Goal: Check status: Check status

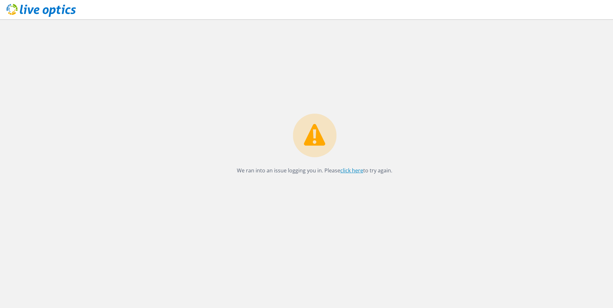
click at [353, 171] on link "click here" at bounding box center [352, 170] width 23 height 7
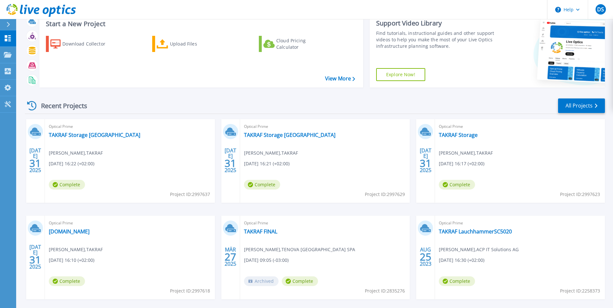
scroll to position [32, 0]
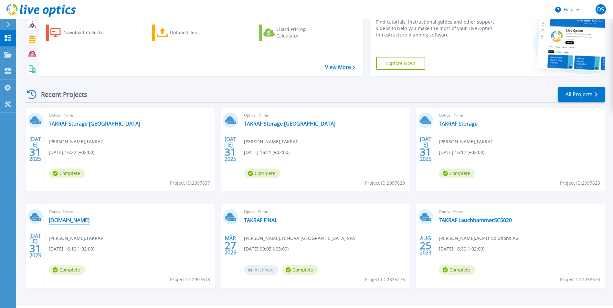
click at [75, 218] on link "[DOMAIN_NAME]" at bounding box center [69, 220] width 41 height 6
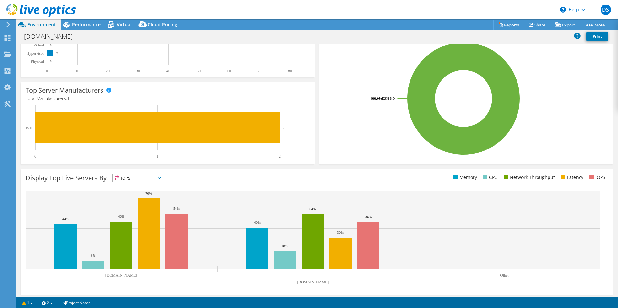
scroll to position [123, 0]
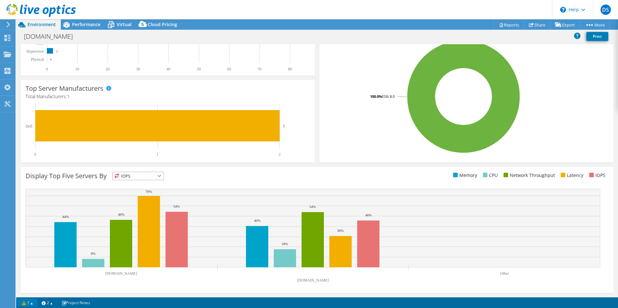
click at [26, 301] on link "1" at bounding box center [27, 303] width 20 height 8
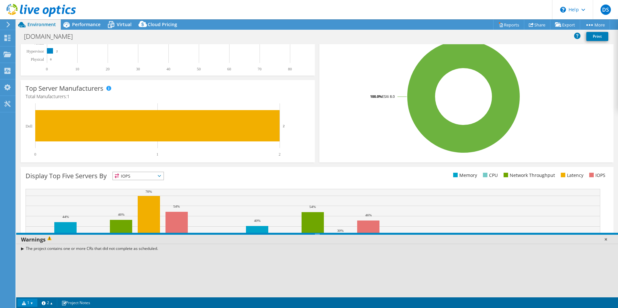
click at [606, 237] on link at bounding box center [606, 239] width 6 height 6
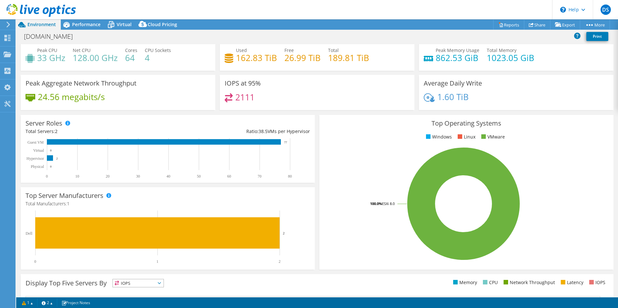
scroll to position [0, 0]
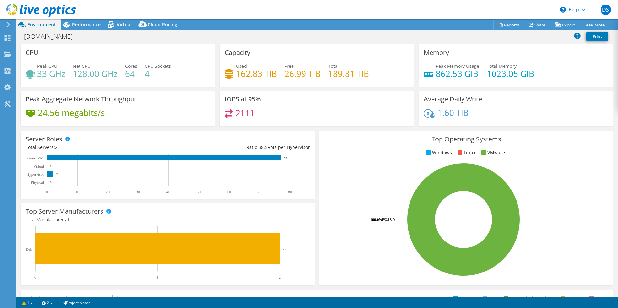
click at [8, 25] on use at bounding box center [8, 25] width 4 height 6
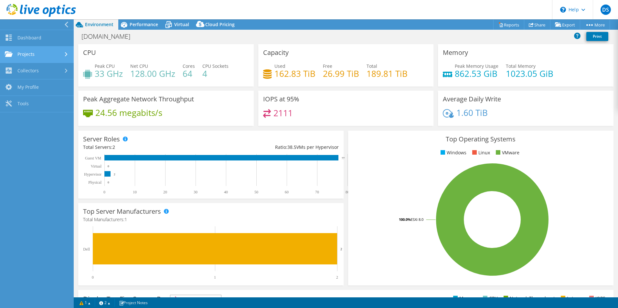
click at [39, 51] on link "Projects" at bounding box center [37, 55] width 74 height 16
click at [43, 52] on link "Projects" at bounding box center [37, 55] width 74 height 16
click at [132, 22] on span "Performance" at bounding box center [144, 24] width 28 height 6
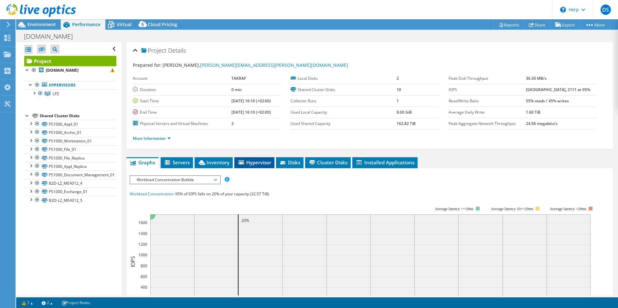
click at [258, 160] on span "Hypervisor" at bounding box center [255, 162] width 34 height 6
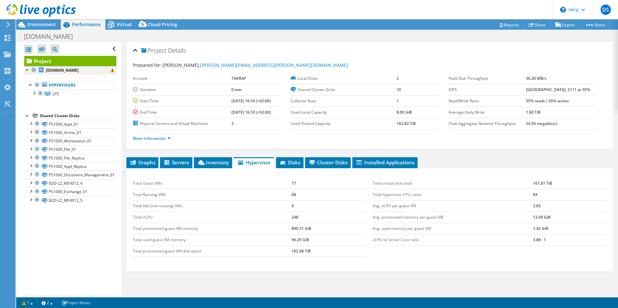
click at [27, 71] on div at bounding box center [27, 69] width 6 height 6
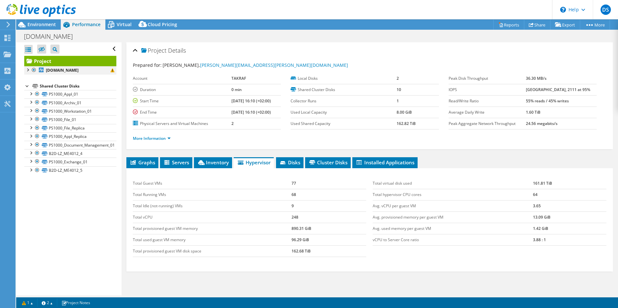
click at [27, 71] on div at bounding box center [27, 69] width 6 height 6
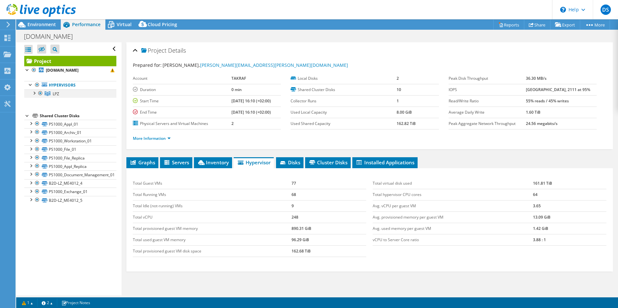
click at [34, 94] on div at bounding box center [34, 93] width 6 height 6
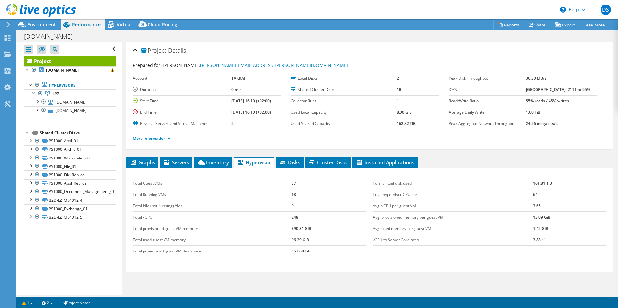
click at [110, 48] on div "Open All Close All Hide Excluded Nodes Project Tree Filter" at bounding box center [70, 49] width 92 height 14
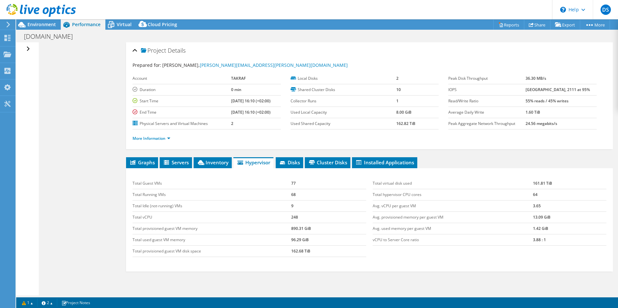
click at [29, 48] on div "Open All Close All Hide Excluded Nodes Project Tree Filter" at bounding box center [28, 49] width 9 height 14
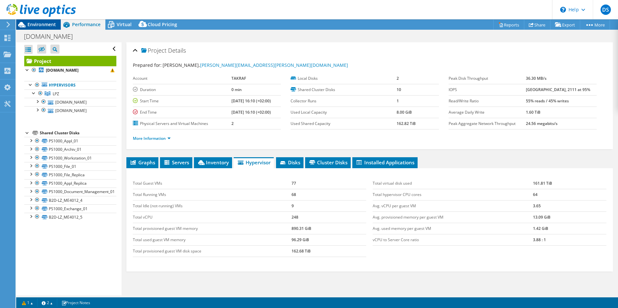
click at [36, 27] on span "Environment" at bounding box center [41, 24] width 28 height 6
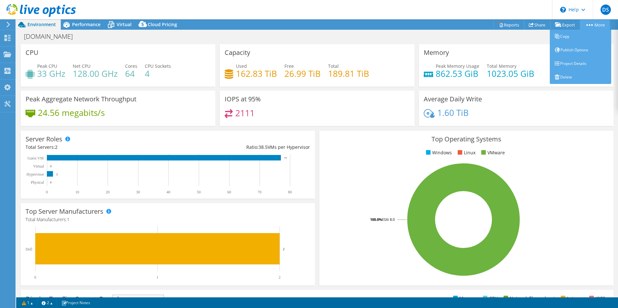
click at [599, 28] on link "More" at bounding box center [595, 25] width 30 height 10
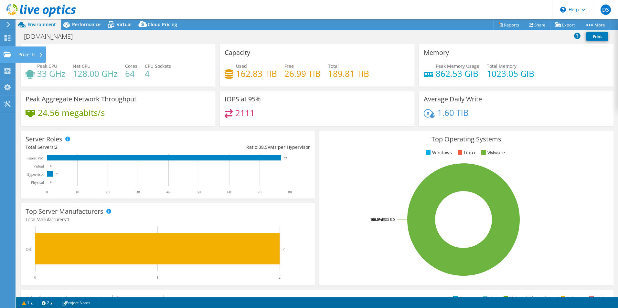
click at [9, 55] on use at bounding box center [8, 53] width 8 height 5
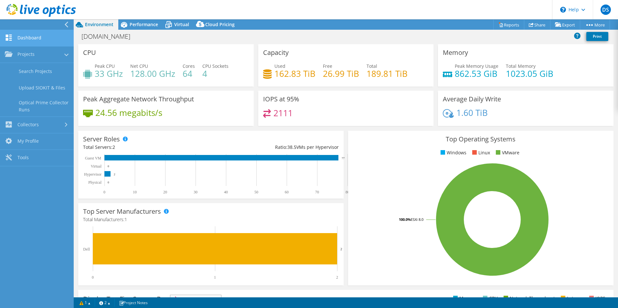
click at [36, 40] on link "Dashboard" at bounding box center [37, 38] width 74 height 16
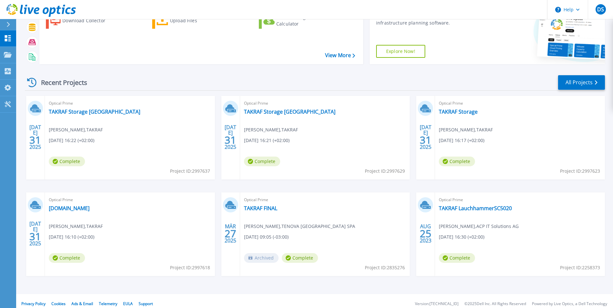
scroll to position [50, 0]
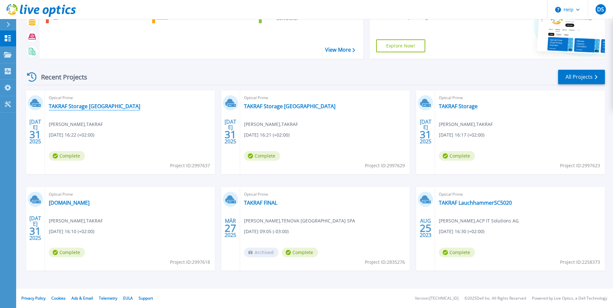
click at [76, 105] on link "TAKRAF Storage [GEOGRAPHIC_DATA]" at bounding box center [95, 106] width 92 height 6
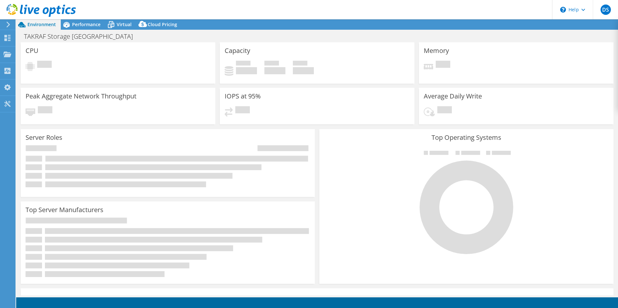
select select "USD"
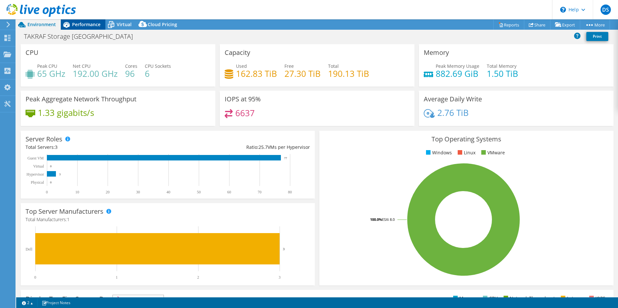
click at [82, 24] on span "Performance" at bounding box center [86, 24] width 28 height 6
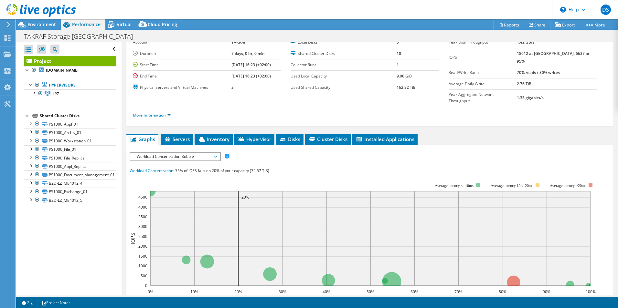
scroll to position [65, 0]
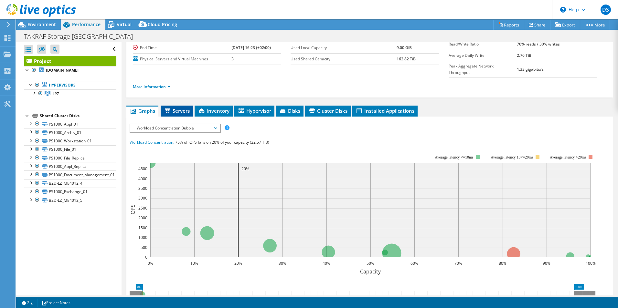
click at [178, 108] on span "Servers" at bounding box center [177, 111] width 26 height 6
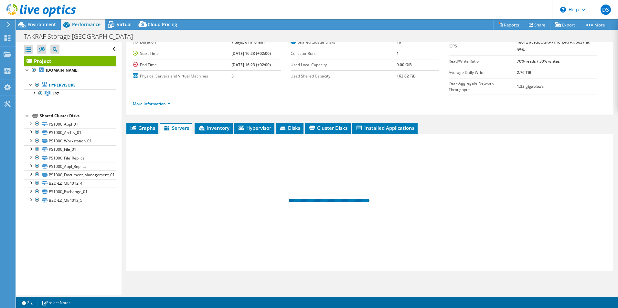
scroll to position [35, 0]
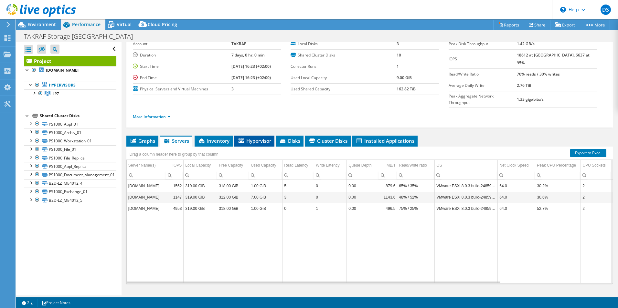
click at [255, 138] on span "Hypervisor" at bounding box center [255, 141] width 34 height 6
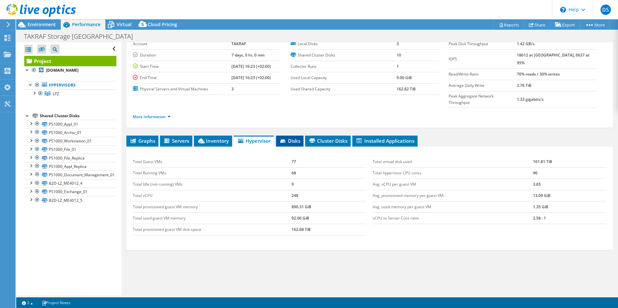
click at [296, 138] on span "Disks" at bounding box center [289, 141] width 21 height 6
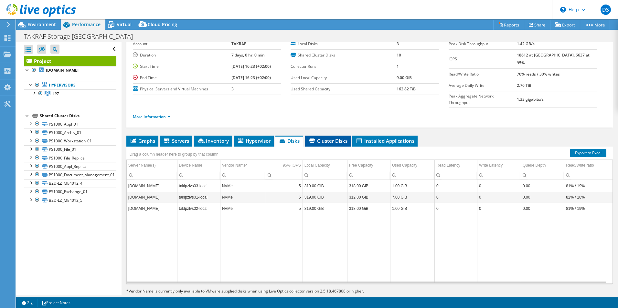
click at [327, 138] on span "Cluster Disks" at bounding box center [327, 141] width 39 height 6
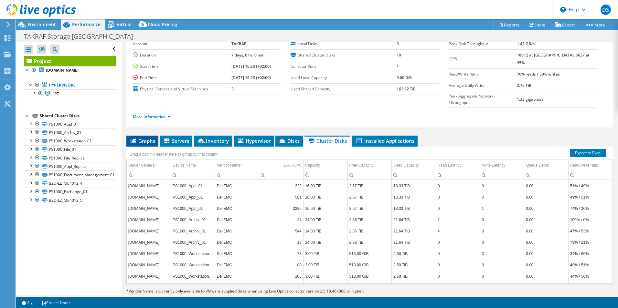
click at [140, 138] on span "Graphs" at bounding box center [143, 141] width 26 height 6
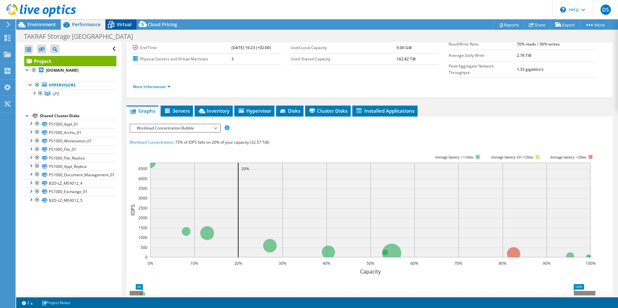
click at [121, 26] on span "Virtual" at bounding box center [124, 24] width 15 height 6
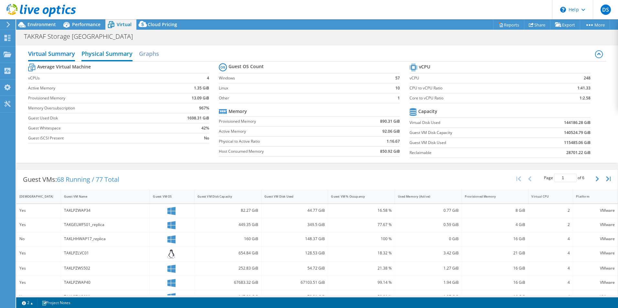
click at [116, 54] on h2 "Physical Summary" at bounding box center [106, 54] width 51 height 14
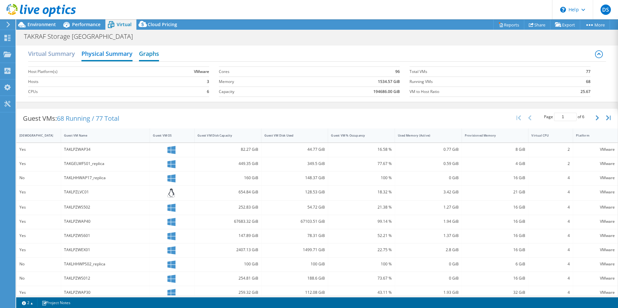
click at [153, 52] on h2 "Graphs" at bounding box center [149, 54] width 20 height 14
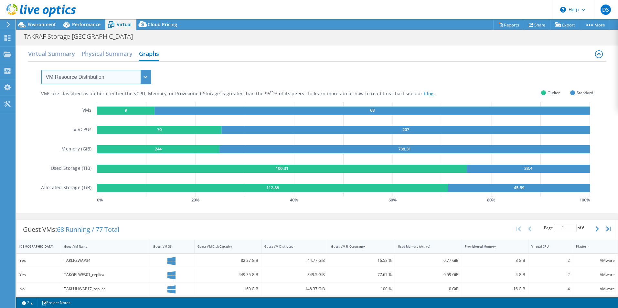
click at [58, 79] on select "VM Resource Distribution Provisioning Contrast Over Provisioning" at bounding box center [96, 77] width 110 height 15
click at [602, 9] on span "DS" at bounding box center [606, 10] width 10 height 10
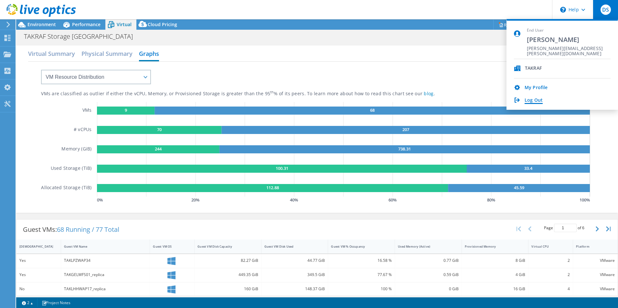
click at [526, 102] on link "Log Out" at bounding box center [534, 101] width 18 height 6
